Goal: Task Accomplishment & Management: Use online tool/utility

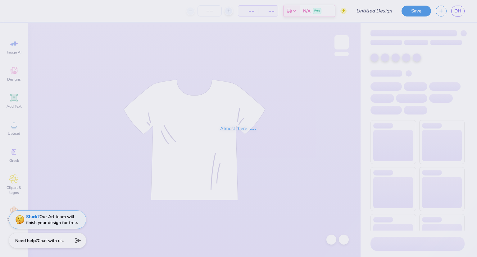
type input "ACE draft shirt"
type input "40"
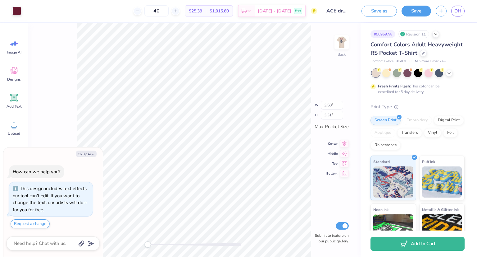
type textarea "x"
type input "2.84"
type input "2.68"
type textarea "x"
type input "2.44"
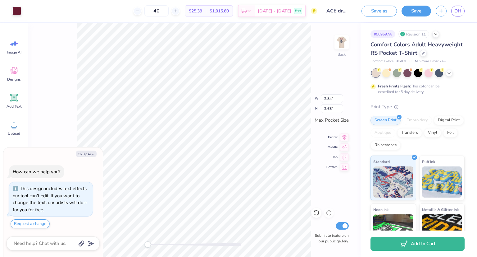
type input "2.31"
click at [318, 210] on icon at bounding box center [316, 212] width 6 height 6
drag, startPoint x: 318, startPoint y: 210, endPoint x: 313, endPoint y: 213, distance: 5.3
click at [313, 213] on div at bounding box center [317, 213] width 10 height 10
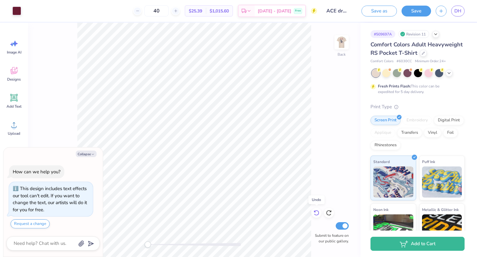
click at [313, 213] on div at bounding box center [317, 213] width 10 height 10
click at [332, 212] on icon at bounding box center [329, 212] width 6 height 6
click at [82, 152] on button "Collapse" at bounding box center [86, 153] width 21 height 7
type textarea "x"
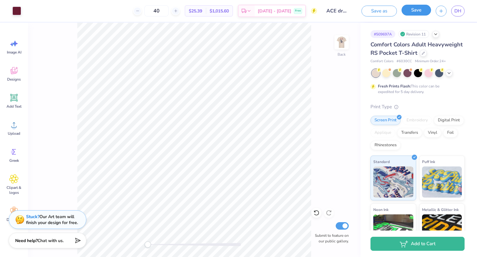
click at [414, 12] on button "Save" at bounding box center [417, 10] width 30 height 11
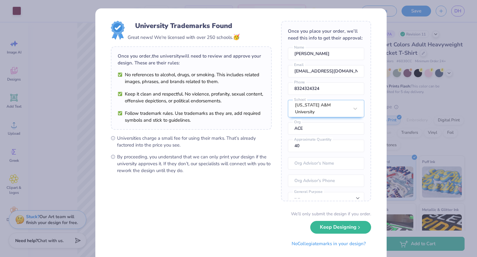
scroll to position [28, 0]
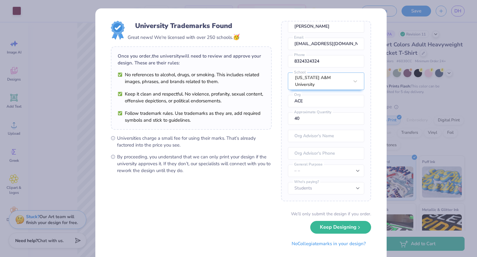
click at [393, 192] on div "University Trademarks Found Great news! We're licensed with over 250 schools. 🥳…" at bounding box center [238, 128] width 477 height 257
click at [406, 69] on div "University Trademarks Found Great news! We're licensed with over 250 schools. 🥳…" at bounding box center [238, 128] width 477 height 257
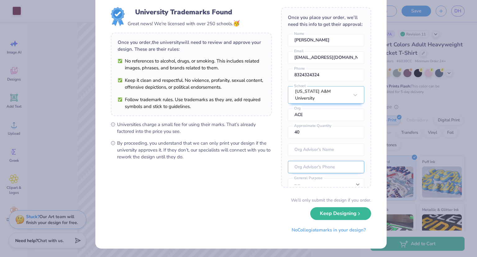
scroll to position [0, 0]
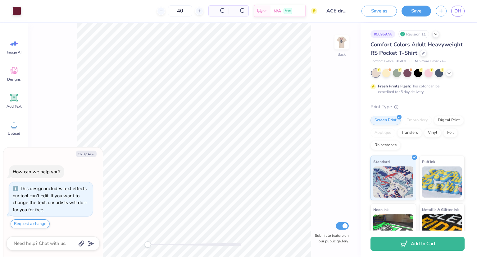
type textarea "x"
